Goal: Task Accomplishment & Management: Manage account settings

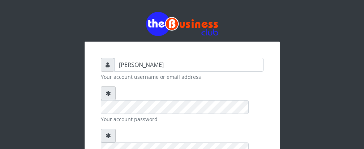
type input "Talentino"
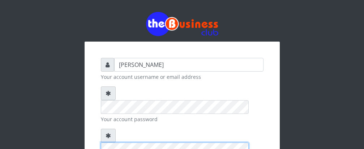
scroll to position [98, 0]
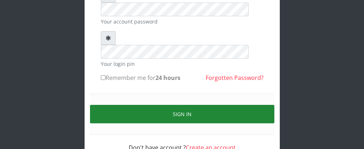
click at [178, 105] on button "Sign in" at bounding box center [182, 114] width 184 height 18
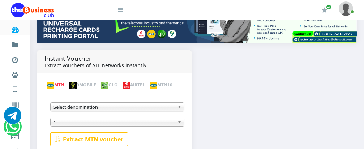
scroll to position [145, 0]
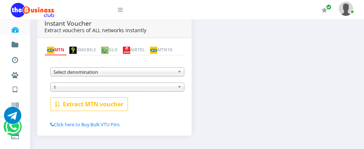
click at [108, 47] on img at bounding box center [104, 50] width 7 height 7
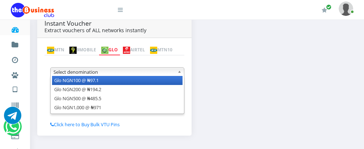
click at [158, 76] on span "Select denomination" at bounding box center [113, 72] width 121 height 9
click at [146, 82] on li "Glo NGN100 @ ₦97.1" at bounding box center [117, 80] width 130 height 9
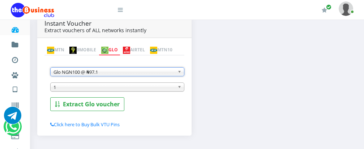
click at [145, 86] on span "1" at bounding box center [113, 87] width 121 height 9
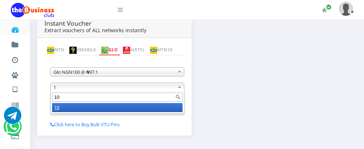
type input "10"
click at [130, 106] on li "10" at bounding box center [117, 107] width 130 height 9
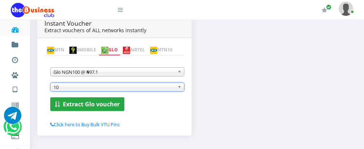
click at [110, 102] on b "Extract Glo voucher" at bounding box center [91, 104] width 57 height 8
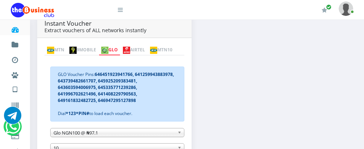
click at [179, 133] on b at bounding box center [180, 132] width 7 height 8
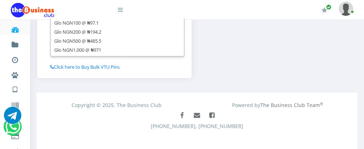
scroll to position [270, 0]
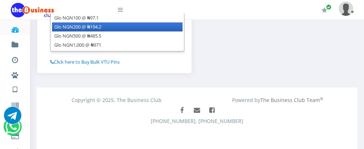
click at [103, 27] on li "Glo NGN200 @ ₦194.2" at bounding box center [117, 26] width 130 height 9
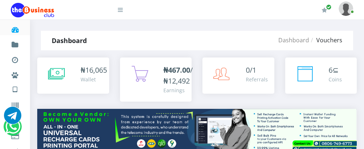
scroll to position [77, 0]
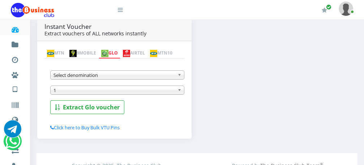
click at [158, 79] on span "Select denomination" at bounding box center [113, 75] width 121 height 9
click at [179, 77] on b at bounding box center [180, 75] width 7 height 8
drag, startPoint x: 96, startPoint y: 93, endPoint x: 180, endPoint y: 76, distance: 85.3
click at [111, 78] on div "Glo NGN100 @ ₦97.1 Glo NGN200 @ ₦194.2 Glo NGN500 @ ₦485.5 Glo NGN1,000 @ ₦971 …" at bounding box center [117, 87] width 134 height 53
click at [111, 78] on span "Select denomination" at bounding box center [113, 75] width 121 height 9
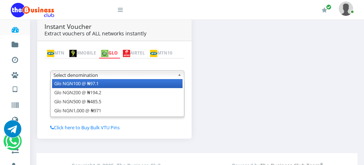
click at [180, 76] on b at bounding box center [180, 75] width 7 height 8
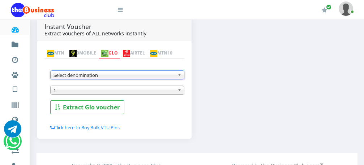
click at [178, 76] on b at bounding box center [180, 75] width 7 height 8
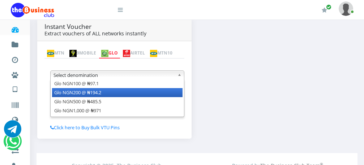
click at [170, 93] on li "Glo NGN200 @ ₦194.2" at bounding box center [117, 92] width 130 height 9
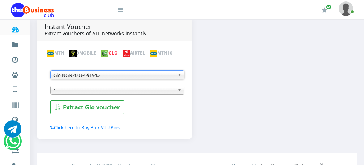
click at [162, 94] on span "1" at bounding box center [113, 90] width 121 height 9
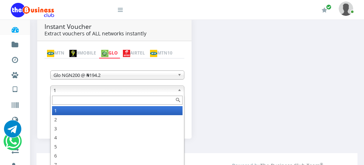
click at [160, 102] on input "text" at bounding box center [117, 100] width 130 height 9
type input "2"
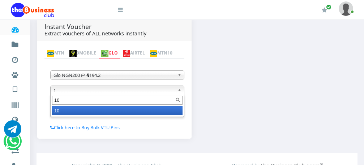
type input "10"
click at [154, 113] on li "10" at bounding box center [117, 110] width 130 height 9
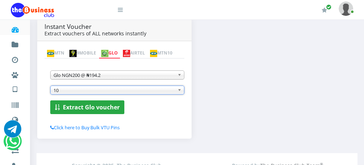
click at [108, 107] on b "Extract Glo voucher" at bounding box center [91, 107] width 57 height 8
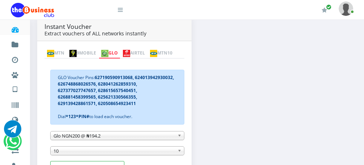
click at [130, 50] on img at bounding box center [126, 53] width 7 height 7
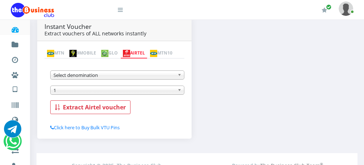
scroll to position [156, 0]
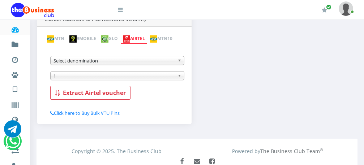
click at [180, 62] on b at bounding box center [180, 60] width 7 height 8
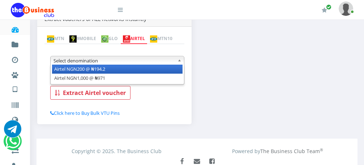
click at [167, 70] on li "Airtel NGN200 @ ₦194.2" at bounding box center [117, 69] width 130 height 9
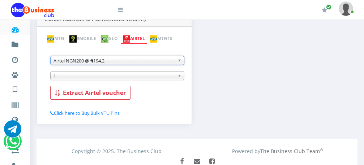
click at [159, 76] on span "1" at bounding box center [113, 76] width 121 height 9
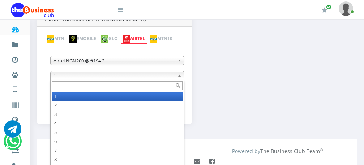
click at [151, 87] on input "text" at bounding box center [117, 85] width 130 height 9
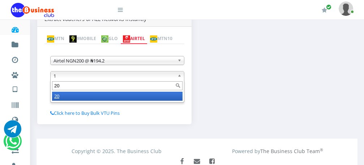
type input "20"
click at [147, 98] on li "20" at bounding box center [117, 96] width 130 height 9
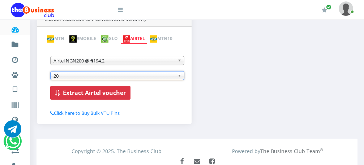
click at [102, 93] on b "Extract Airtel voucher" at bounding box center [94, 93] width 63 height 8
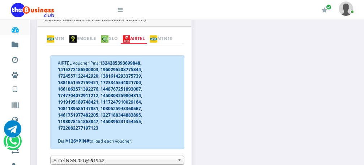
click at [65, 34] on link "MTN" at bounding box center [55, 39] width 22 height 10
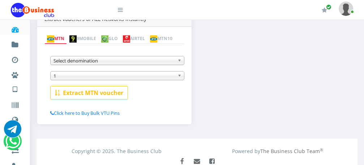
click at [179, 63] on b at bounding box center [180, 60] width 7 height 8
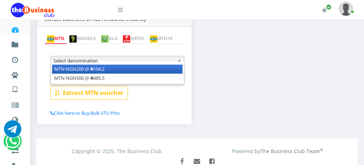
click at [172, 70] on li "MTN NGN200 @ ₦194.2" at bounding box center [117, 69] width 130 height 9
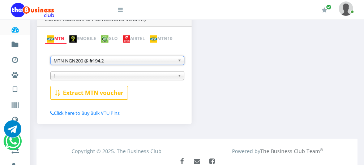
click at [157, 76] on span "1" at bounding box center [113, 76] width 121 height 9
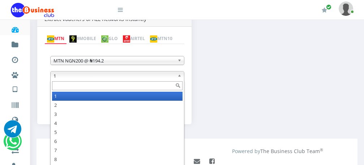
click at [138, 87] on input "text" at bounding box center [117, 85] width 130 height 9
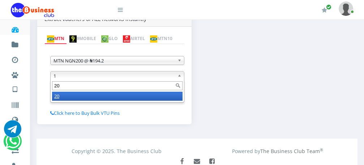
type input "20"
click at [133, 97] on li "20" at bounding box center [117, 96] width 130 height 9
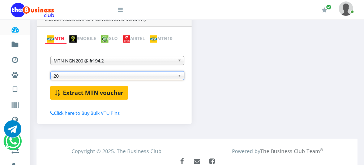
click at [114, 92] on b "Extract MTN voucher" at bounding box center [93, 93] width 60 height 8
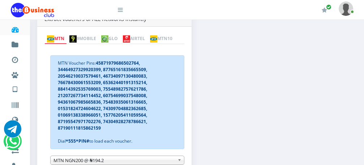
click at [65, 34] on link "MTN" at bounding box center [55, 39] width 22 height 10
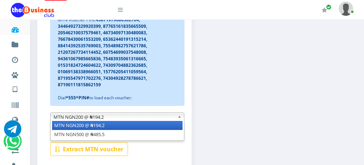
click at [180, 118] on b at bounding box center [180, 117] width 7 height 8
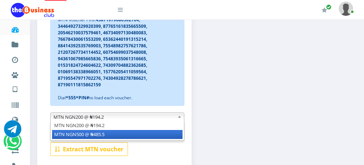
click at [167, 137] on li "MTN NGN500 @ ₦485.5" at bounding box center [117, 134] width 130 height 9
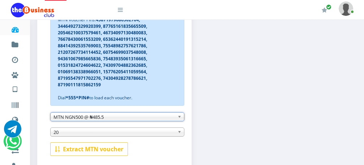
click at [156, 132] on span "20" at bounding box center [113, 132] width 121 height 9
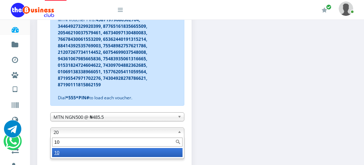
scroll to position [0, 0]
type input "10"
click at [172, 154] on li "10" at bounding box center [117, 152] width 130 height 9
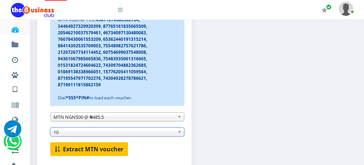
click at [92, 151] on b "Extract MTN voucher" at bounding box center [93, 149] width 60 height 8
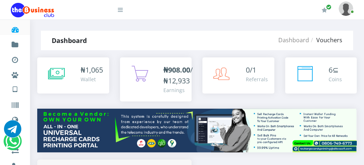
click at [174, 69] on b "₦908.00" at bounding box center [176, 70] width 27 height 10
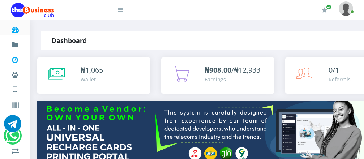
click at [14, 59] on icon at bounding box center [15, 59] width 8 height 7
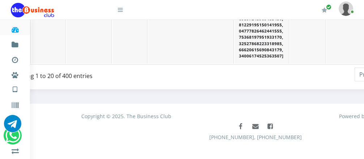
scroll to position [1462, 101]
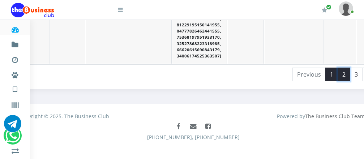
click at [337, 68] on link "2" at bounding box center [343, 75] width 13 height 14
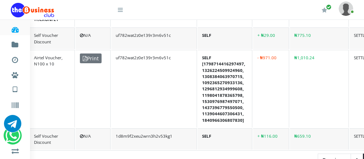
scroll to position [1437, 76]
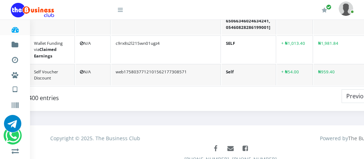
scroll to position [1442, 188]
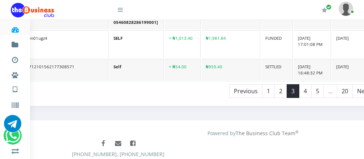
click at [296, 137] on div "Facebook Mail Facebook 234(0)8033904377, 234(0)7056665689" at bounding box center [117, 155] width 529 height 36
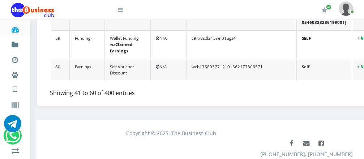
scroll to position [0, 0]
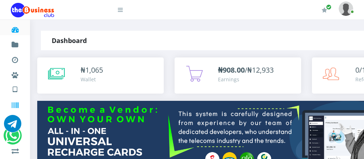
click at [12, 104] on icon at bounding box center [15, 105] width 8 height 7
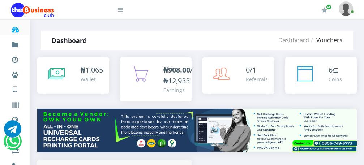
click at [172, 69] on b "₦908.00" at bounding box center [176, 70] width 27 height 10
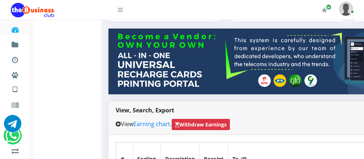
scroll to position [72, 0]
click at [210, 121] on strong "Withdraw Earnings" at bounding box center [201, 125] width 52 height 8
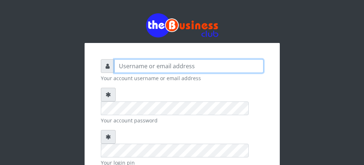
click at [196, 69] on input "text" at bounding box center [188, 66] width 149 height 14
type input "Talentino"
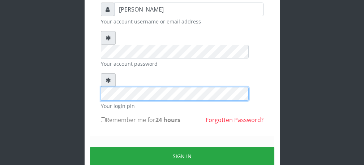
scroll to position [84, 0]
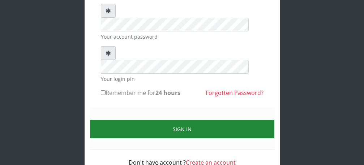
click at [202, 120] on button "Sign in" at bounding box center [182, 129] width 184 height 18
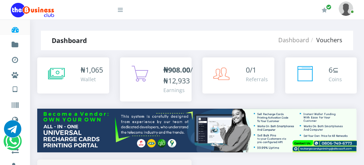
click at [174, 69] on b "₦908.00" at bounding box center [176, 70] width 27 height 10
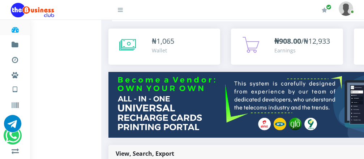
scroll to position [29, 0]
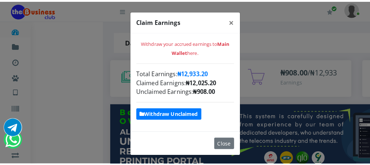
scroll to position [101, 0]
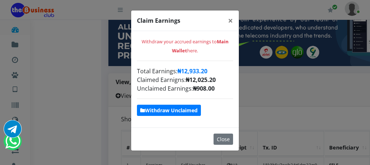
click at [183, 112] on strong "Withdraw Unclaimed" at bounding box center [168, 110] width 57 height 7
click at [176, 111] on strong "Withdraw Unclaimed" at bounding box center [168, 110] width 57 height 7
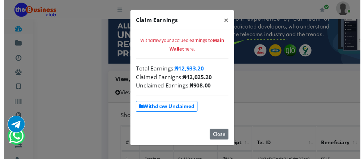
scroll to position [0, 0]
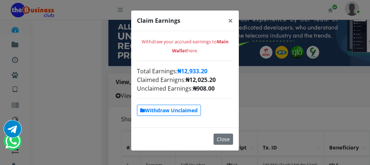
click at [289, 110] on div "Claim Earnings × Withdraw your accrued earnings to Main Wallet here. Total Earn…" at bounding box center [185, 82] width 370 height 165
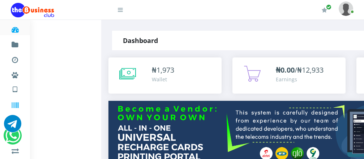
click at [17, 105] on icon at bounding box center [15, 105] width 8 height 7
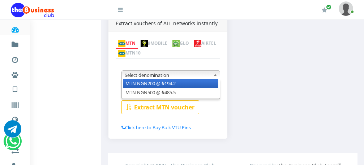
scroll to position [141, 0]
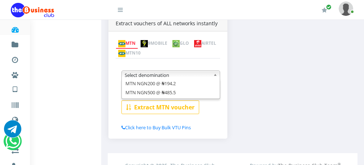
click at [241, 85] on div "Instant Voucher Extract vouchers of ALL networks instantly MTN 9MOBILE GLO AIRT…" at bounding box center [232, 77] width 259 height 137
